Goal: Transaction & Acquisition: Book appointment/travel/reservation

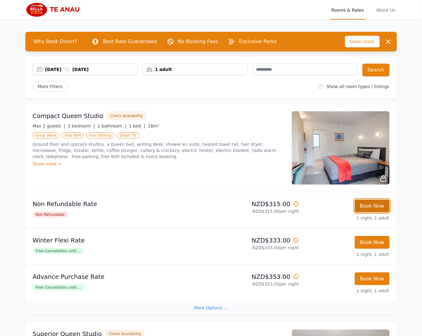
click at [337, 205] on button "Book Now" at bounding box center [371, 205] width 35 height 13
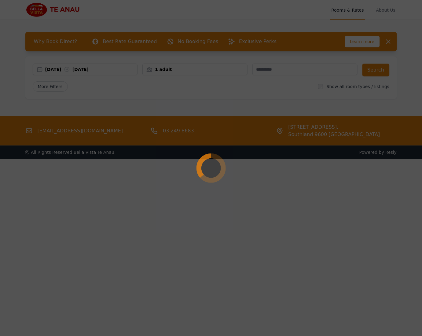
select select "**"
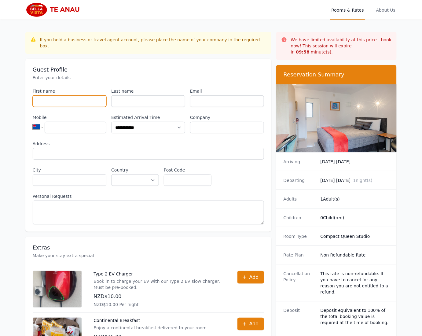
click at [74, 98] on input "First name" at bounding box center [70, 101] width 74 height 12
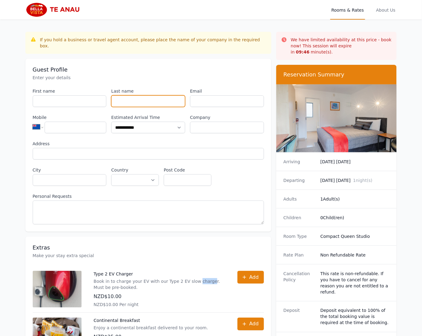
click at [146, 95] on input "Last name" at bounding box center [148, 101] width 74 height 12
click at [337, 196] on dd "1 Adult(s)" at bounding box center [354, 199] width 69 height 6
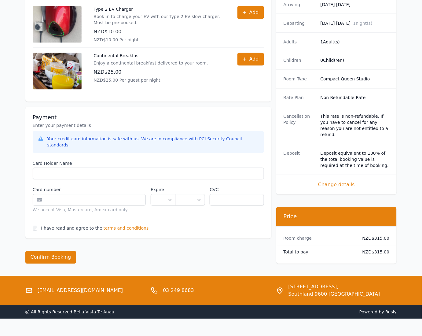
scroll to position [263, 0]
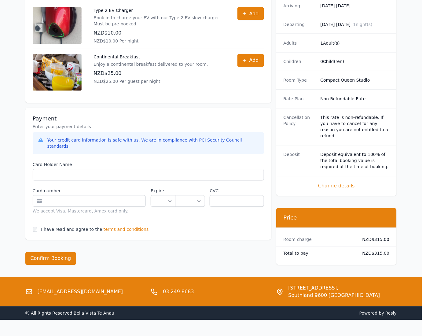
click at [337, 236] on dt "Room charge" at bounding box center [317, 239] width 69 height 6
